Goal: Information Seeking & Learning: Learn about a topic

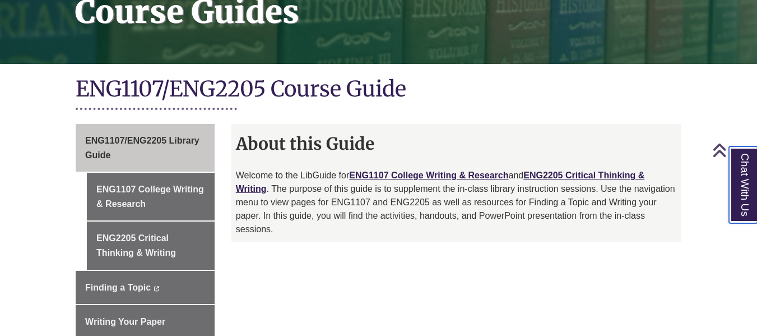
scroll to position [224, 0]
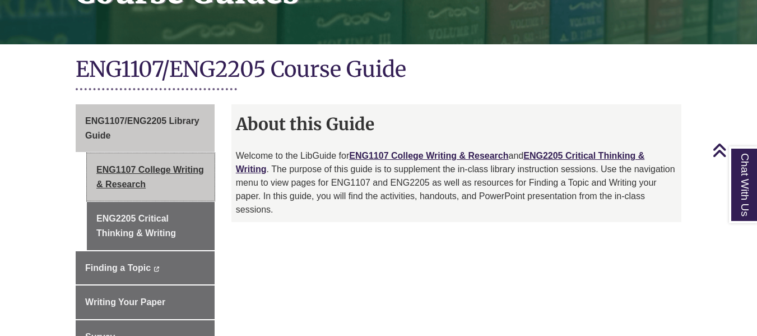
click at [175, 162] on link "ENG1107 College Writing & Research" at bounding box center [151, 177] width 128 height 48
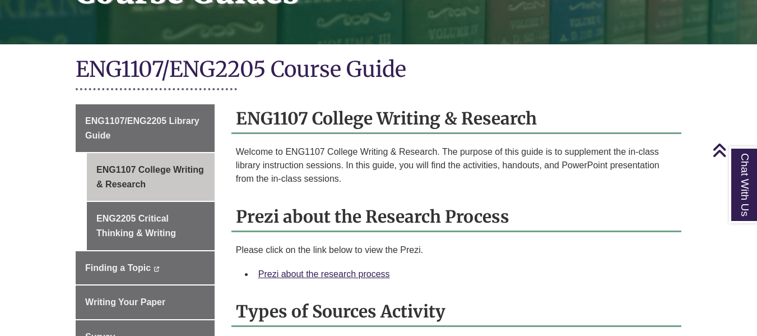
scroll to position [280, 0]
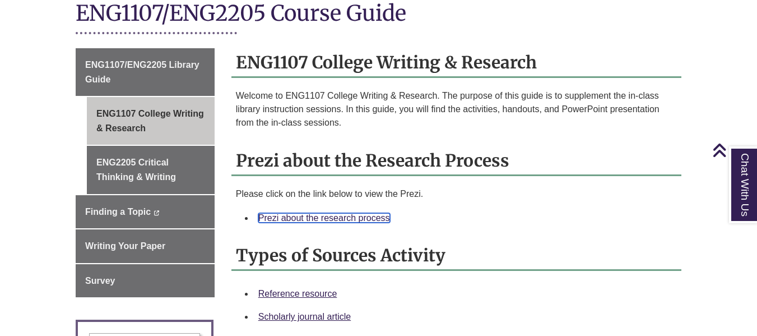
click at [354, 213] on link "Prezi about the research process" at bounding box center [324, 218] width 132 height 10
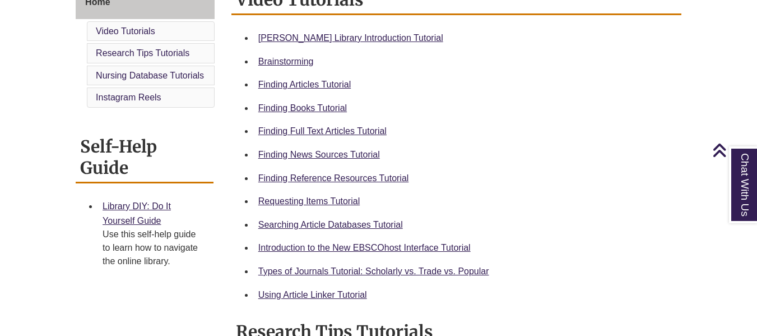
scroll to position [336, 0]
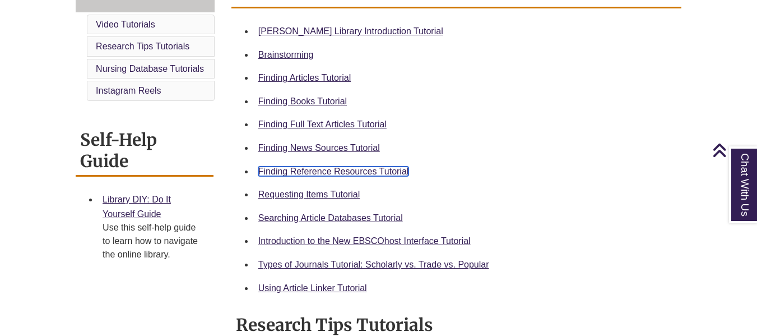
click at [394, 173] on link "Finding Reference Resources Tutorial" at bounding box center [333, 171] width 151 height 10
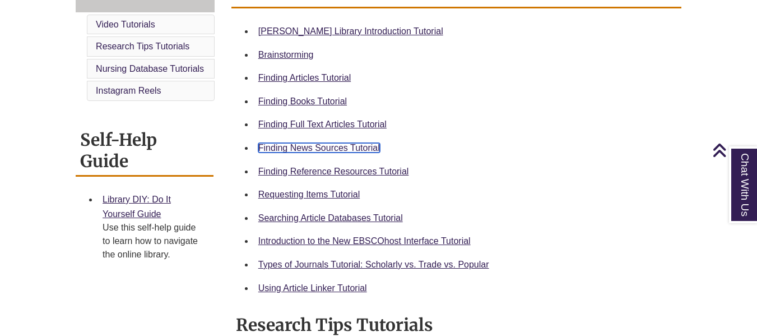
click at [313, 145] on link "Finding News Sources Tutorial" at bounding box center [319, 148] width 122 height 10
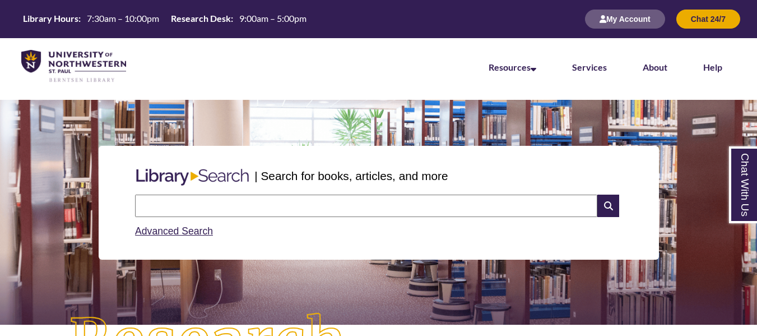
scroll to position [56, 0]
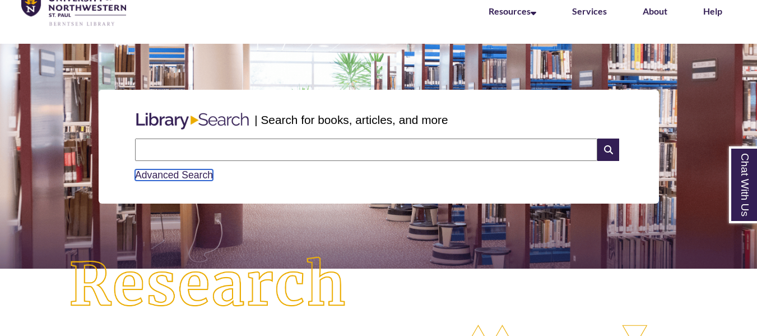
click at [190, 177] on link "Advanced Search" at bounding box center [174, 174] width 78 height 11
click at [208, 152] on input "text" at bounding box center [366, 149] width 462 height 22
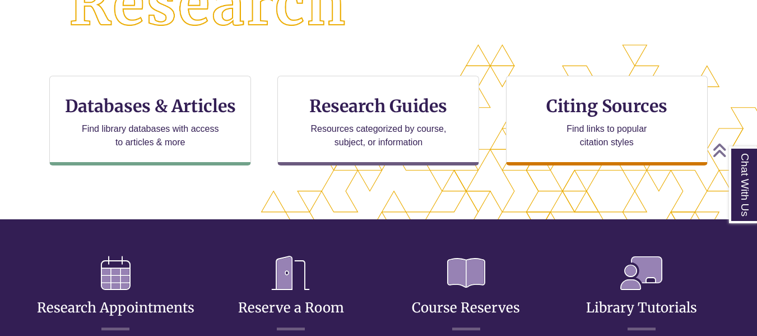
scroll to position [393, 661]
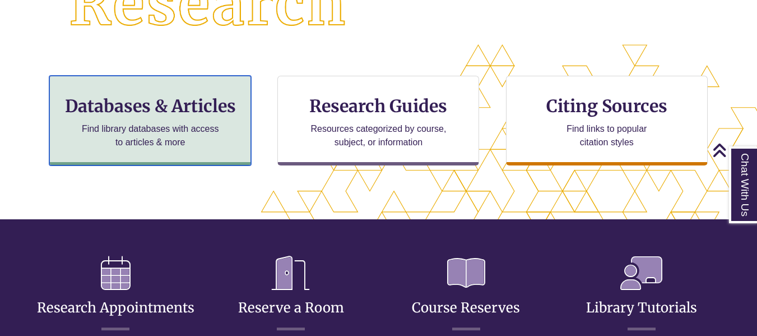
click at [202, 95] on h3 "Databases & Articles" at bounding box center [150, 105] width 183 height 21
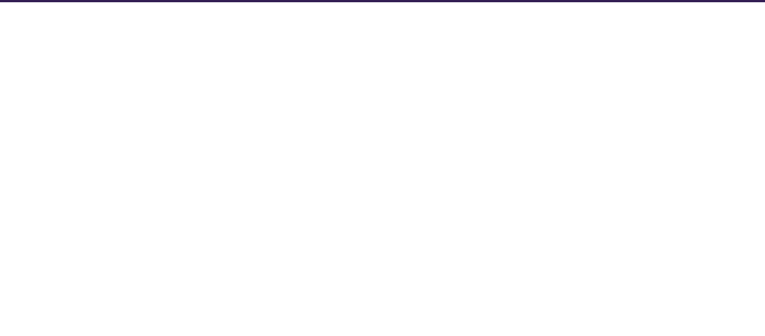
select select "Database Subject Filter"
select select "Database Types Filter"
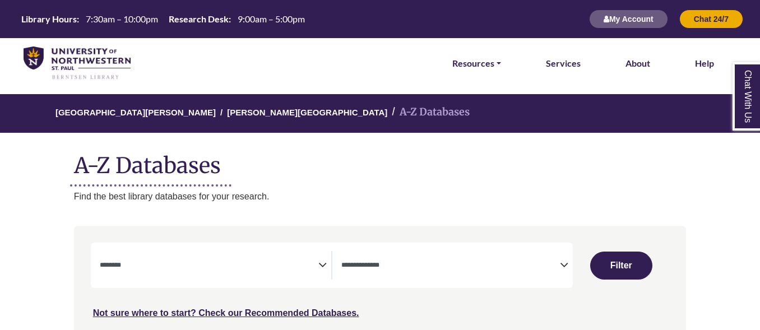
select select "Database Subject Filter"
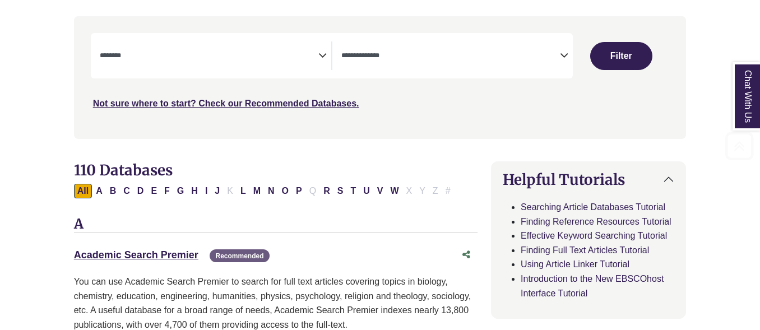
scroll to position [224, 0]
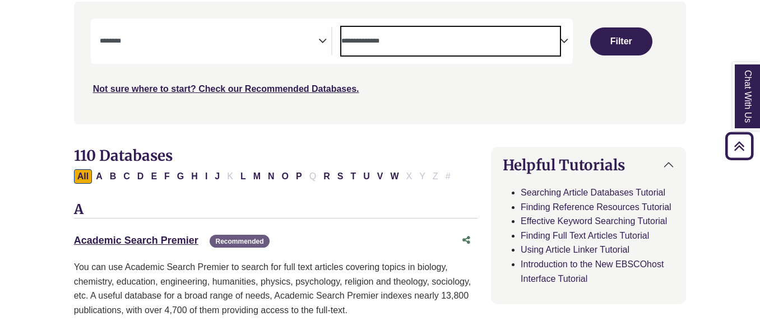
click at [462, 49] on span "Search filters" at bounding box center [450, 41] width 218 height 29
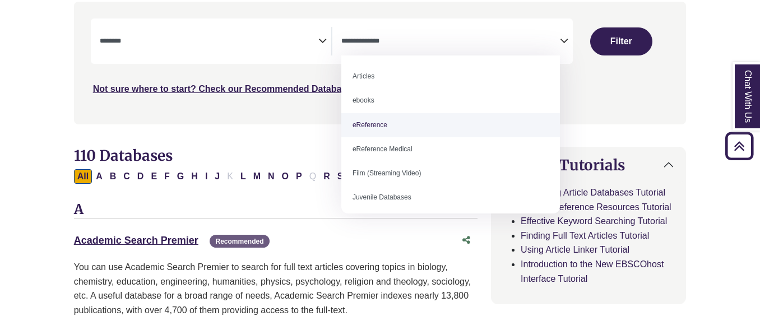
select select "*****"
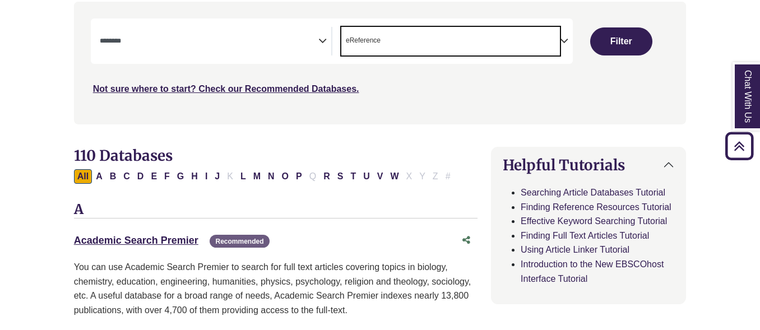
scroll to position [56, 0]
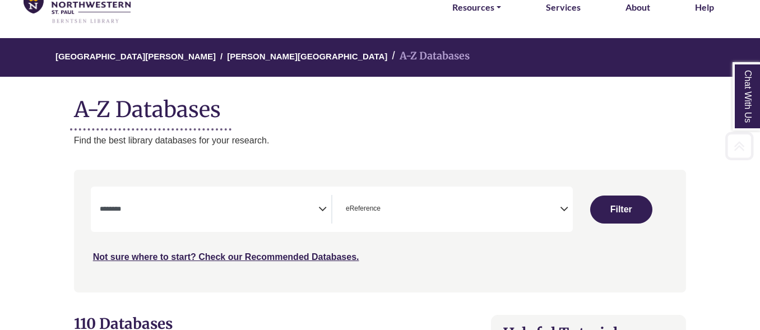
click at [239, 185] on div "Search filters" at bounding box center [380, 230] width 599 height 113
click at [240, 195] on span "Search filters" at bounding box center [209, 209] width 218 height 29
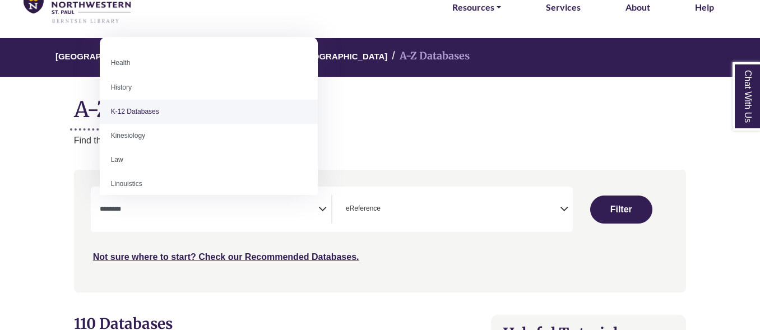
scroll to position [504, 0]
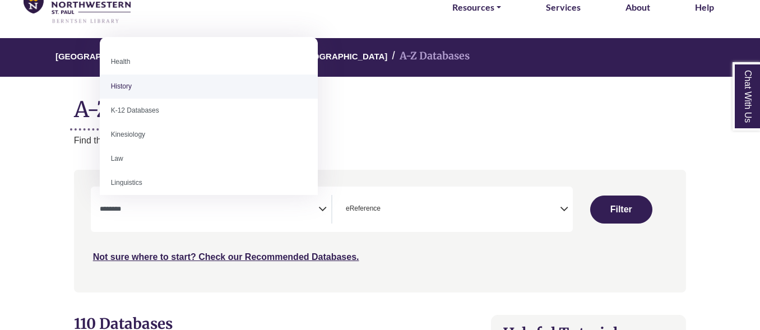
select select "*****"
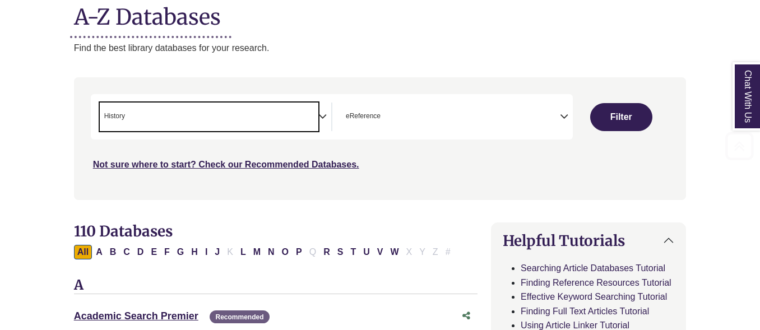
scroll to position [168, 0]
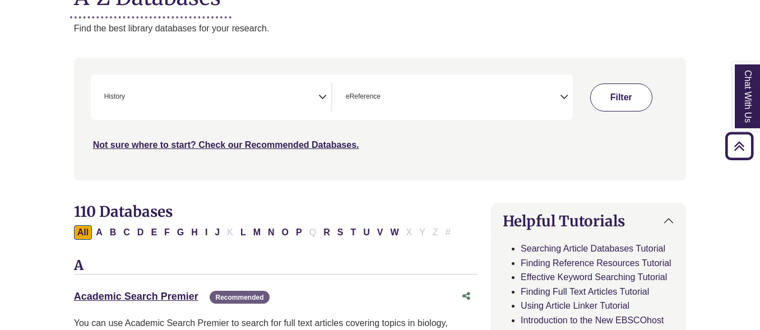
click at [632, 104] on button "Filter" at bounding box center [621, 97] width 62 height 28
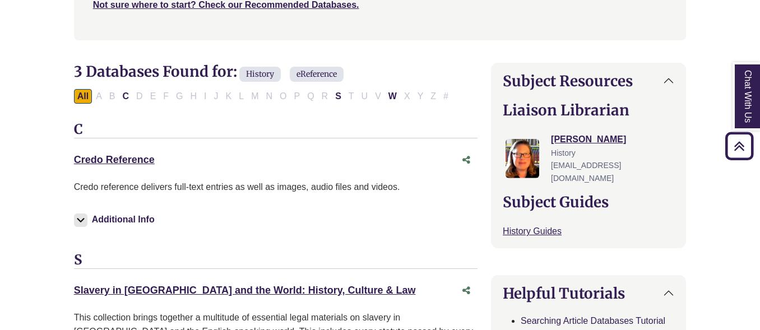
scroll to position [336, 0]
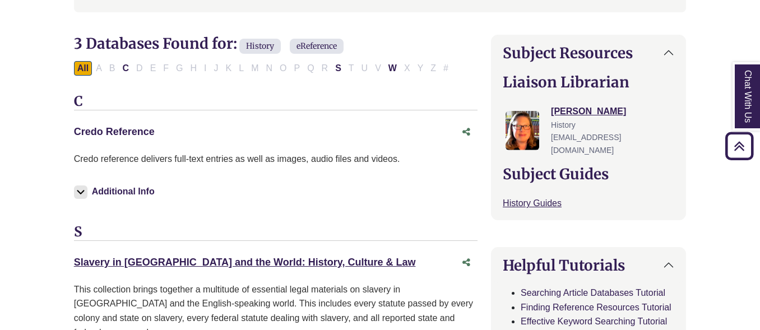
click at [142, 132] on link "Credo Reference This link opens in a new window" at bounding box center [114, 131] width 81 height 11
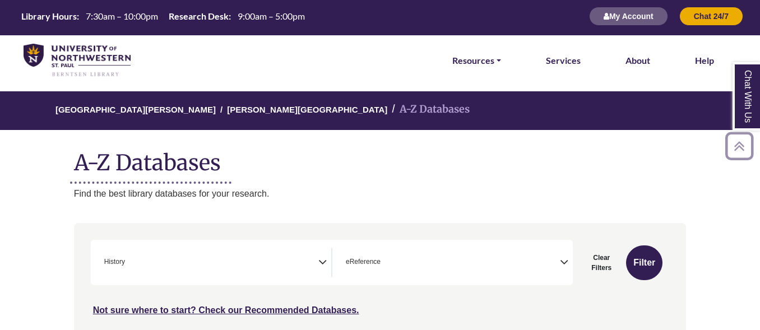
scroll to position [0, 0]
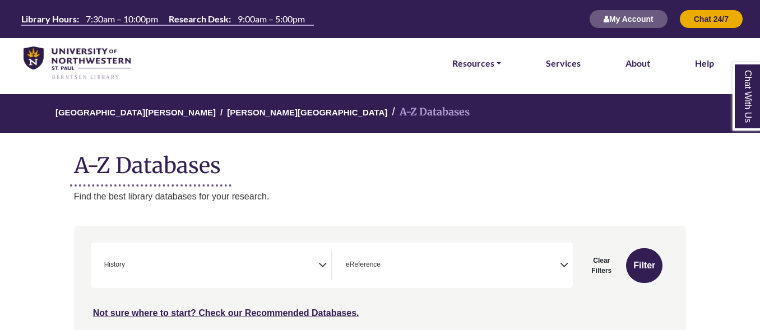
click at [62, 18] on th "Library Hours:" at bounding box center [48, 19] width 63 height 12
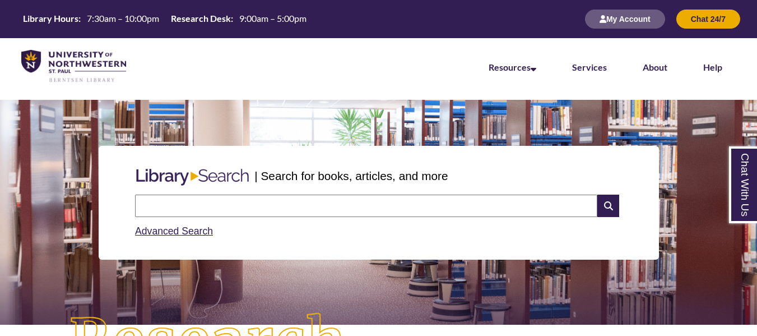
click at [255, 198] on input "text" at bounding box center [366, 205] width 462 height 22
type input "**********"
